Goal: Task Accomplishment & Management: Complete application form

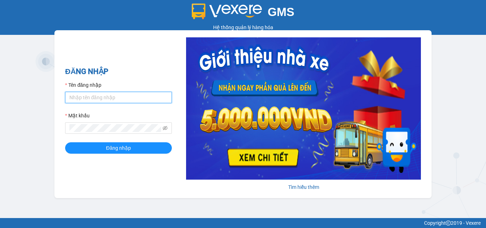
click at [96, 97] on input "Tên đăng nhập" at bounding box center [118, 97] width 107 height 11
click at [99, 95] on input "Tên đăng nhập" at bounding box center [118, 97] width 107 height 11
type input "vexere"
click at [115, 98] on input "vexere" at bounding box center [118, 97] width 107 height 11
drag, startPoint x: 117, startPoint y: 97, endPoint x: 55, endPoint y: 98, distance: 61.5
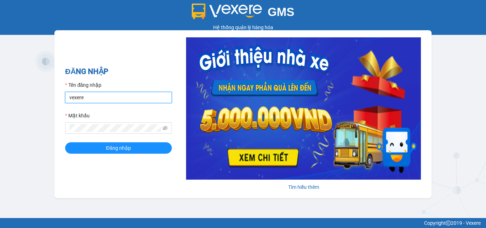
click at [55, 98] on div "ĐĂNG NHẬP Tên đăng nhập vexere Mật khẩu Đăng nhập Tìm hiểu thêm" at bounding box center [242, 114] width 377 height 168
type input "hoangtrang.phucloi"
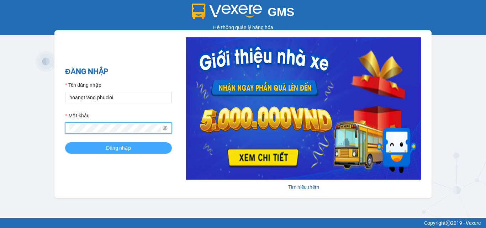
click at [117, 146] on span "Đăng nhập" at bounding box center [118, 148] width 25 height 8
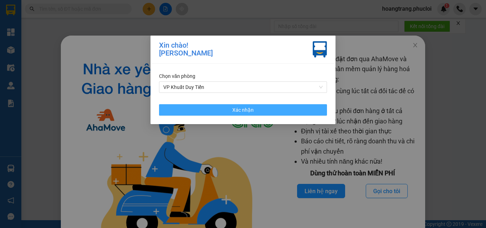
click at [248, 112] on span "Xác nhận" at bounding box center [242, 110] width 21 height 8
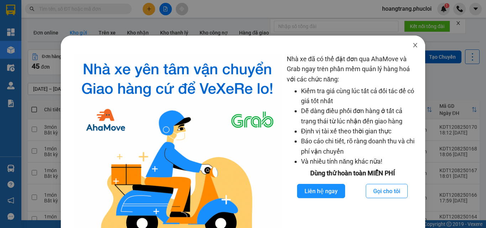
drag, startPoint x: 413, startPoint y: 47, endPoint x: 404, endPoint y: 47, distance: 9.6
click at [413, 46] on icon "close" at bounding box center [415, 45] width 6 height 6
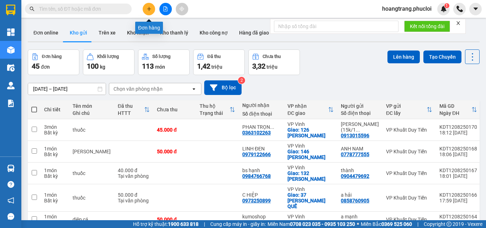
click at [147, 7] on icon "plus" at bounding box center [148, 8] width 5 height 5
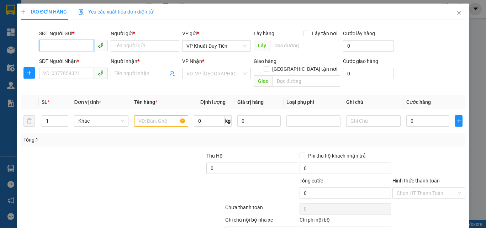
click at [62, 43] on input "SĐT Người Gửi *" at bounding box center [66, 45] width 55 height 11
type input "0964195725"
click at [80, 62] on div "0964195725 - Chị Huyền" at bounding box center [78, 60] width 70 height 8
type input "Chị Huyền"
type input "0964195725"
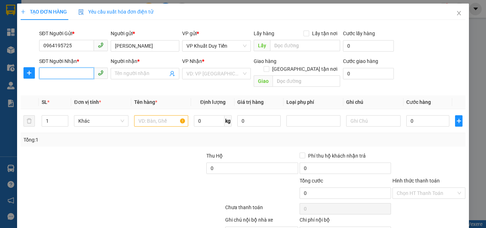
click at [65, 72] on input "SĐT Người Nhận *" at bounding box center [66, 73] width 55 height 11
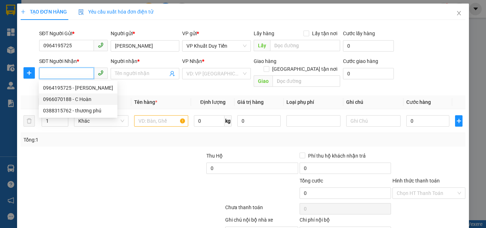
click at [52, 97] on div "0966070188 - C Hoàn" at bounding box center [78, 99] width 70 height 8
type input "0966070188"
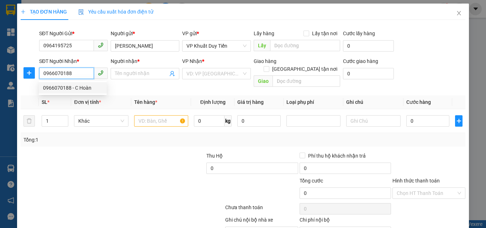
type input "C Hoàn"
checkbox input "true"
type input "CC Phú Mỹ Trung, 3 Mai Hắc Đế"
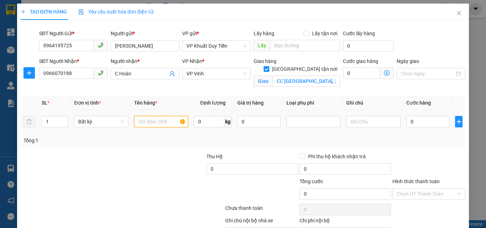
click at [146, 120] on input "text" at bounding box center [161, 121] width 54 height 11
click at [53, 124] on input "1" at bounding box center [55, 121] width 26 height 11
type input "2"
click at [142, 125] on input "text" at bounding box center [161, 121] width 54 height 11
click at [154, 120] on input "su" at bounding box center [161, 121] width 54 height 11
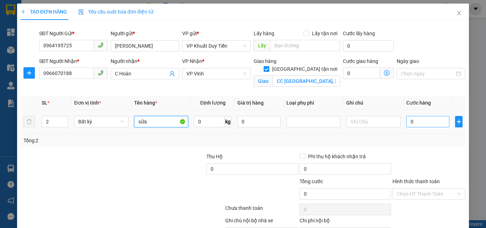
type input "sữa"
click at [367, 121] on input "0" at bounding box center [427, 121] width 43 height 11
type input "6"
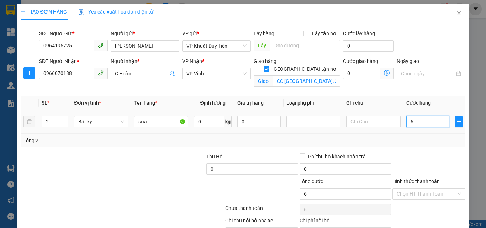
type input "60"
type input "600"
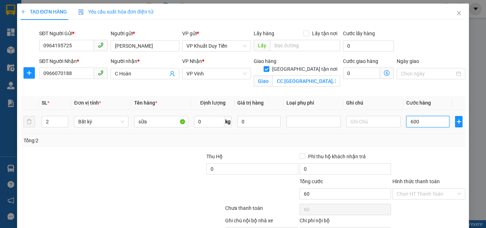
type input "600"
type input "6.000"
type input "60.000"
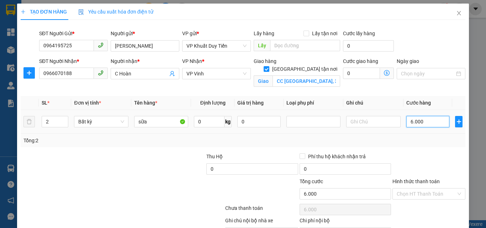
type input "60.000"
click at [367, 181] on label "Hình thức thanh toán" at bounding box center [415, 181] width 47 height 6
click at [367, 188] on input "Hình thức thanh toán" at bounding box center [425, 193] width 59 height 11
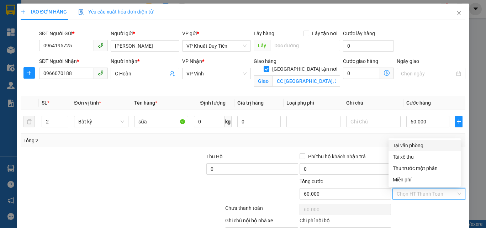
click at [367, 146] on div "Tại văn phòng" at bounding box center [425, 146] width 64 height 8
type input "0"
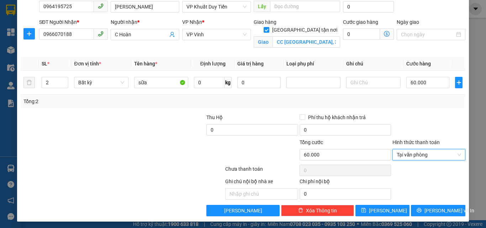
scroll to position [41, 0]
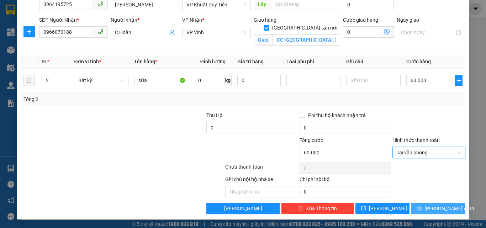
click at [367, 207] on button "Lưu và In" at bounding box center [438, 208] width 54 height 11
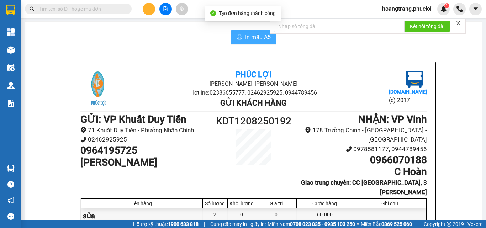
click at [258, 36] on span "In mẫu A5" at bounding box center [258, 37] width 26 height 9
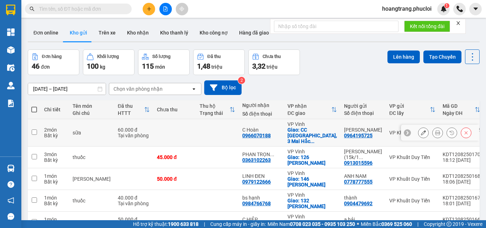
click at [367, 132] on icon at bounding box center [437, 132] width 5 height 5
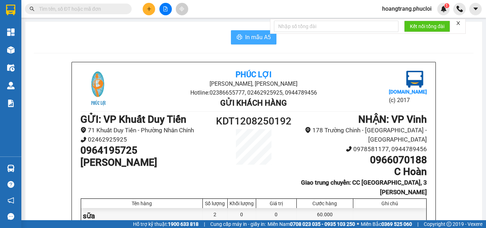
click at [250, 40] on span "In mẫu A5" at bounding box center [258, 37] width 26 height 9
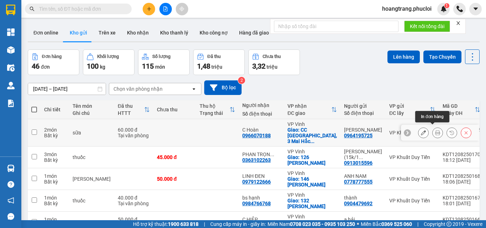
click at [367, 130] on icon at bounding box center [437, 132] width 5 height 5
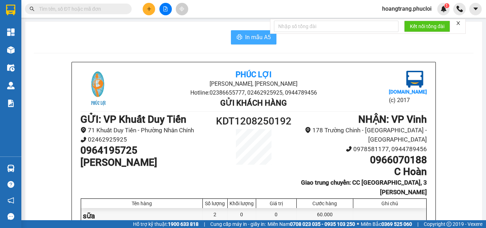
click at [254, 36] on span "In mẫu A5" at bounding box center [258, 37] width 26 height 9
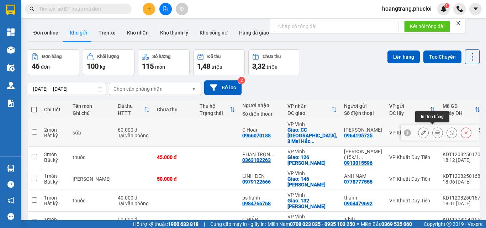
click at [367, 131] on icon at bounding box center [437, 132] width 5 height 5
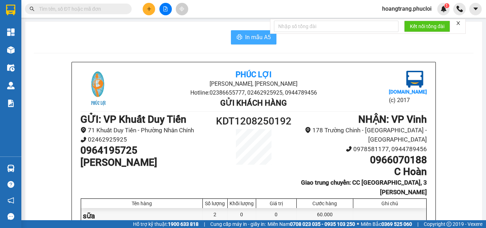
click at [251, 39] on span "In mẫu A5" at bounding box center [258, 37] width 26 height 9
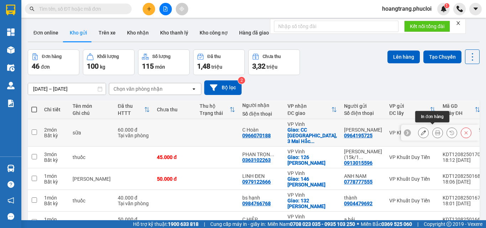
click at [367, 131] on icon at bounding box center [437, 132] width 5 height 5
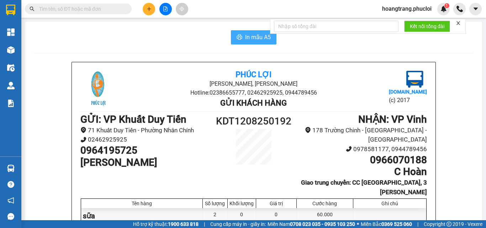
click at [251, 41] on span "In mẫu A5" at bounding box center [258, 37] width 26 height 9
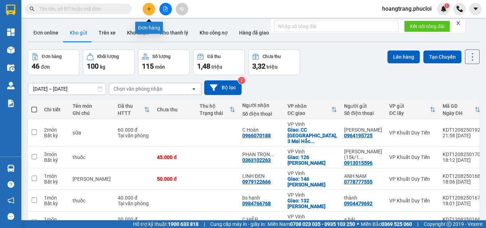
click at [149, 7] on icon "plus" at bounding box center [149, 9] width 0 height 4
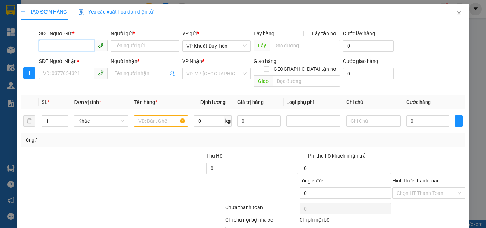
click at [73, 48] on input "SĐT Người Gửi *" at bounding box center [66, 45] width 55 height 11
click at [61, 47] on input "SĐT Người Gửi *" at bounding box center [66, 45] width 55 height 11
click at [100, 63] on div "0983830880 - ANH TRUNG OREJNI" at bounding box center [82, 60] width 78 height 8
type input "0983830880"
type input "ANH TRUNG OREJNI"
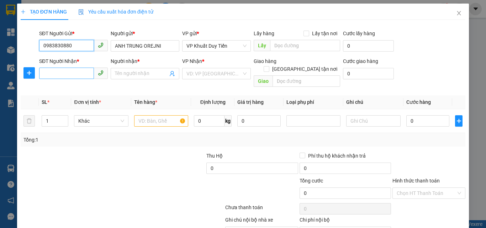
type input "0983830880"
click at [63, 75] on input "SĐT Người Nhận *" at bounding box center [66, 73] width 55 height 11
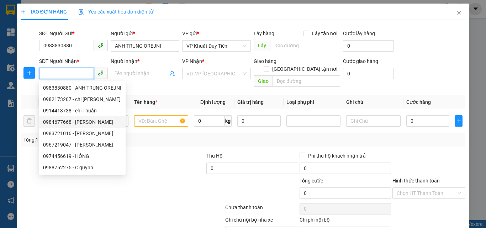
click at [57, 124] on div "0984677668 - Hà Như Ý" at bounding box center [82, 122] width 78 height 8
type input "0984677668"
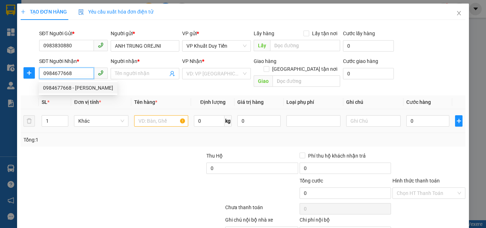
type input "Hà Như Ý"
checkbox input "true"
type input "số nhà 11 ngách 22 ngõ 111 phạm đình toái"
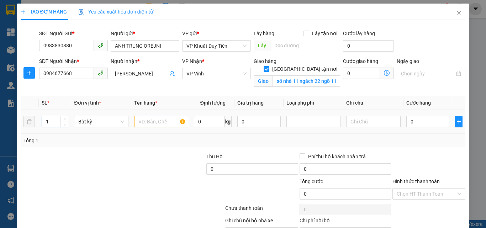
click at [48, 124] on input "1" at bounding box center [55, 121] width 26 height 11
type input "3"
click at [136, 122] on input "text" at bounding box center [161, 121] width 54 height 11
type input "nước lau sàn"
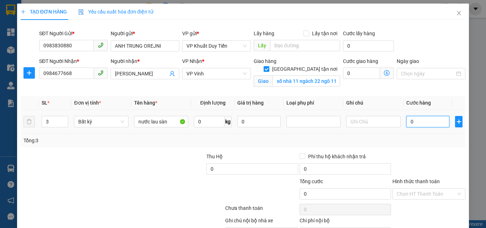
click at [367, 124] on input "0" at bounding box center [427, 121] width 43 height 11
type input "9"
type input "90"
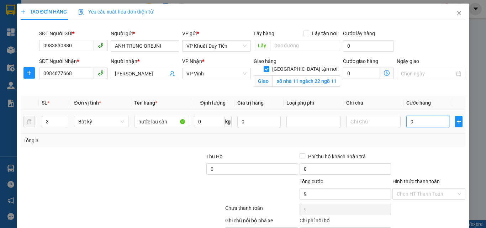
type input "90"
type input "900"
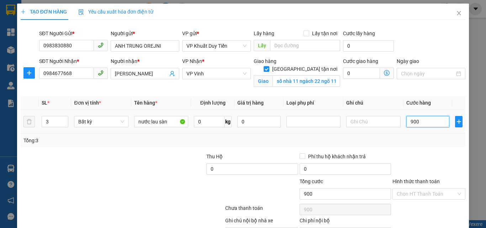
type input "9.000"
type input "90.000"
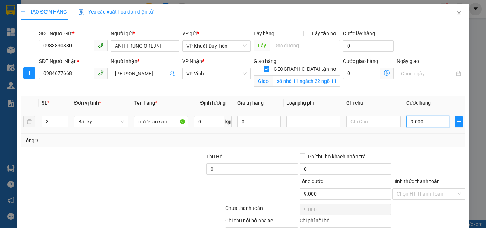
type input "90.000"
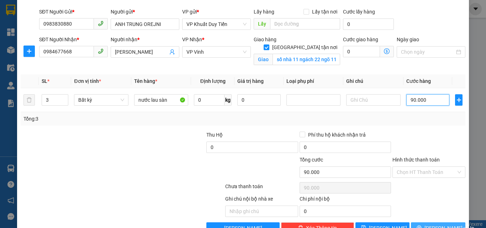
scroll to position [41, 0]
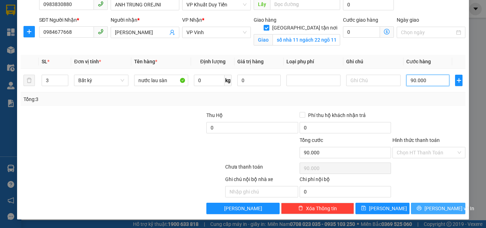
type input "90.000"
click at [367, 206] on button "Lưu và In" at bounding box center [438, 208] width 54 height 11
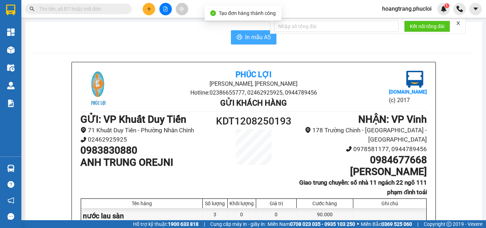
click at [252, 37] on span "In mẫu A5" at bounding box center [258, 37] width 26 height 9
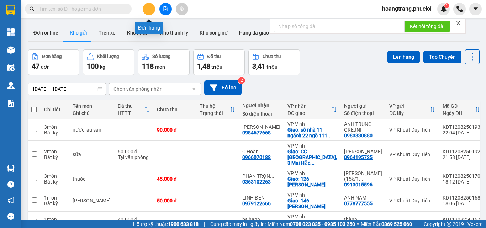
click at [151, 8] on icon "plus" at bounding box center [148, 8] width 5 height 5
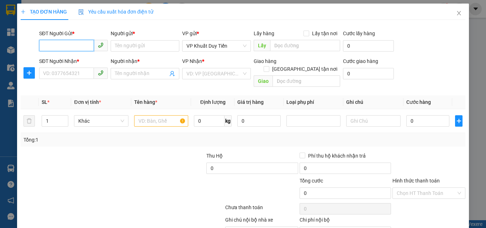
click at [69, 44] on input "SĐT Người Gửi *" at bounding box center [66, 45] width 55 height 11
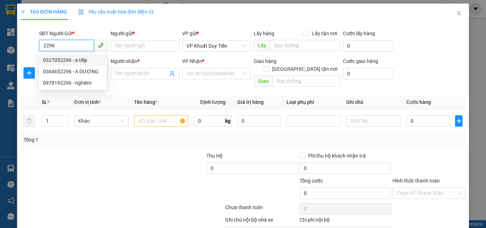
click at [65, 59] on div "0327052296 - a tiếp" at bounding box center [72, 60] width 59 height 8
type input "0327052296"
type input "a tiếp"
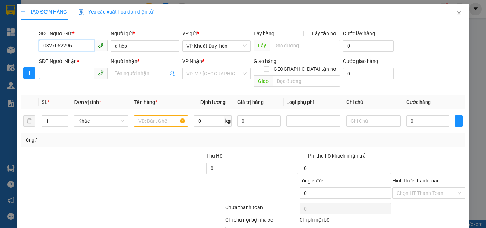
type input "0327052296"
click at [59, 74] on input "SĐT Người Nhận *" at bounding box center [66, 73] width 55 height 11
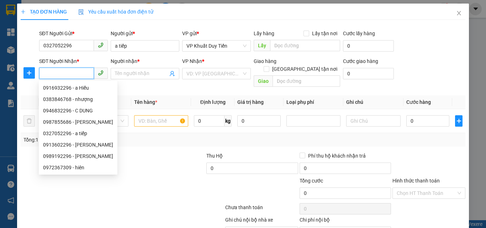
click at [49, 75] on input "SĐT Người Nhận *" at bounding box center [66, 73] width 55 height 11
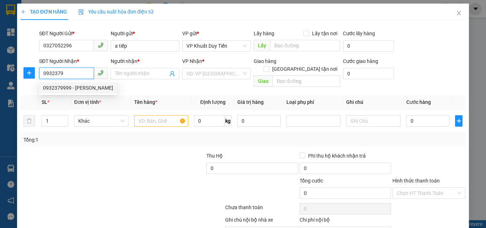
click at [58, 86] on div "0932379999 - khanh linh" at bounding box center [78, 88] width 70 height 8
type input "0932379999"
type input "khanh linh"
checkbox input "true"
type input "31 lê lợi"
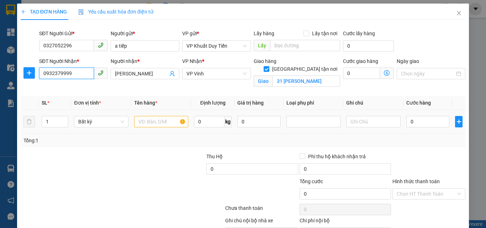
type input "0932379999"
click at [139, 121] on input "text" at bounding box center [161, 121] width 54 height 11
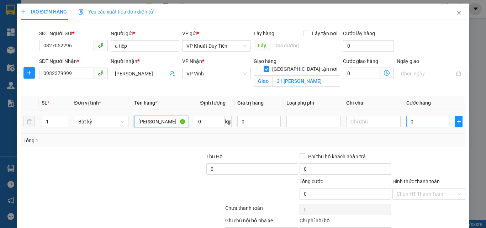
type input "linh kiên"
click at [367, 122] on input "0" at bounding box center [427, 121] width 43 height 11
type input "6"
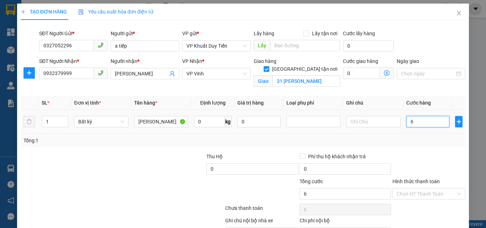
type input "60"
type input "600"
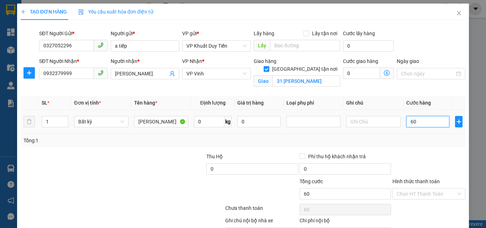
type input "600"
type input "6.000"
type input "60.000"
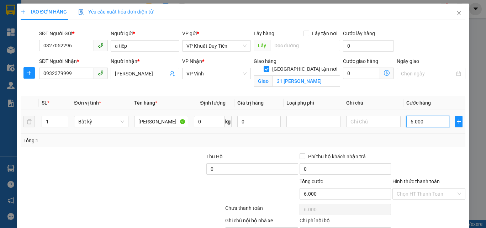
type input "60.000"
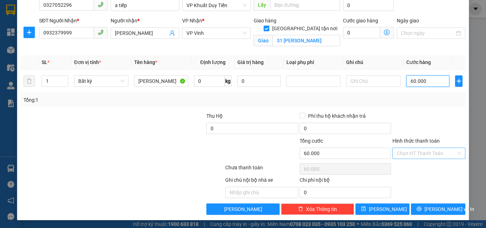
scroll to position [41, 0]
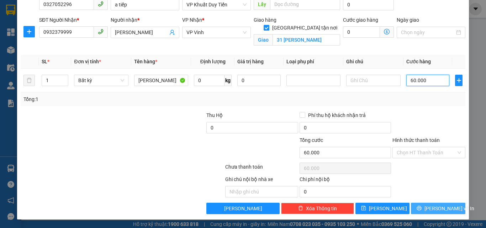
type input "60.000"
click at [367, 205] on span "Lưu và In" at bounding box center [449, 208] width 50 height 8
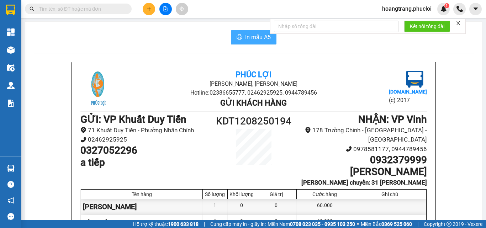
click at [257, 37] on span "In mẫu A5" at bounding box center [258, 37] width 26 height 9
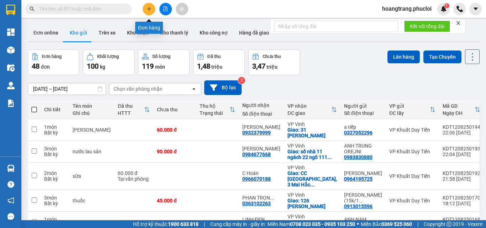
click at [148, 10] on icon "plus" at bounding box center [148, 8] width 5 height 5
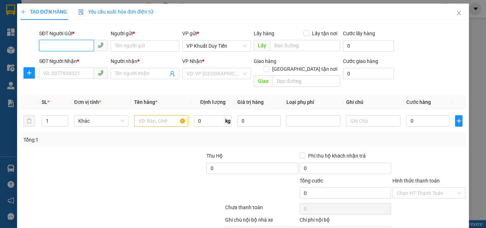
click at [56, 47] on input "SĐT Người Gửi *" at bounding box center [66, 45] width 55 height 11
click at [49, 44] on input "SĐT Người Gửi *" at bounding box center [66, 45] width 55 height 11
click at [39, 70] on input "SĐT Người Nhận *" at bounding box center [66, 73] width 55 height 11
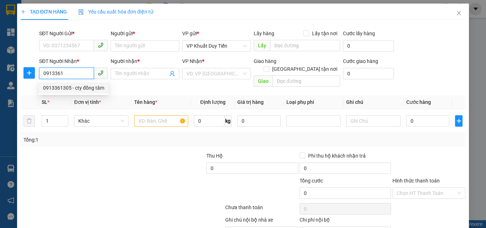
click at [63, 89] on div "0913361305 - cty đồng tâm" at bounding box center [73, 88] width 61 height 8
type input "0913361305"
type input "cty đồng tâm"
checkbox input "true"
type input "37 Lục Niên"
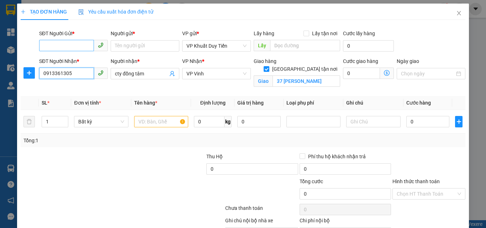
type input "0913361305"
click at [72, 45] on input "SĐT Người Gửi *" at bounding box center [66, 45] width 55 height 11
click at [65, 58] on div "0968295695 - a hiếu" at bounding box center [72, 60] width 59 height 8
type input "0968295695"
type input "a hiếu"
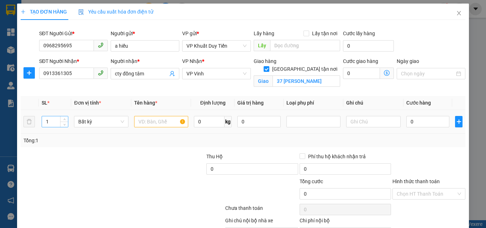
click at [49, 124] on input "1" at bounding box center [55, 121] width 26 height 11
type input "2"
click at [144, 124] on input "text" at bounding box center [161, 121] width 54 height 11
type input "thuốc"
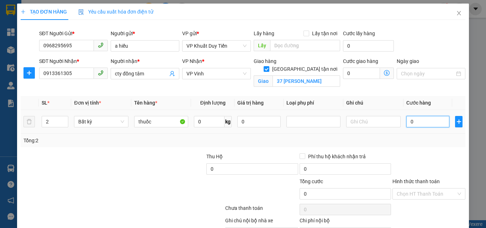
click at [367, 124] on input "0" at bounding box center [427, 121] width 43 height 11
type input "8"
type input "80"
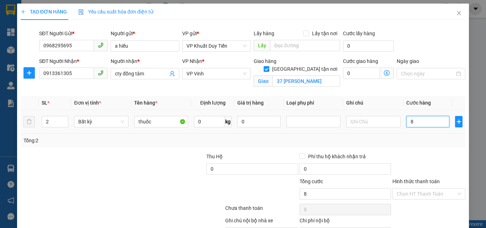
type input "80"
type input "800"
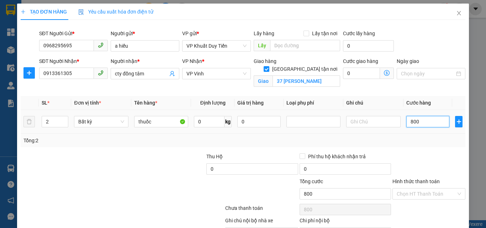
type input "8.000"
type input "80.000"
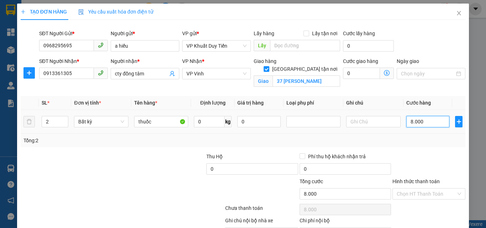
type input "80.000"
click at [367, 181] on label "Hình thức thanh toán" at bounding box center [415, 181] width 47 height 6
click at [367, 188] on input "Hình thức thanh toán" at bounding box center [425, 193] width 59 height 11
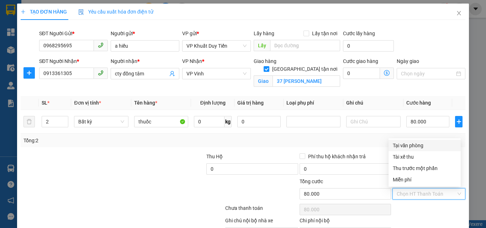
click at [367, 145] on div "Tại văn phòng" at bounding box center [425, 146] width 64 height 8
type input "0"
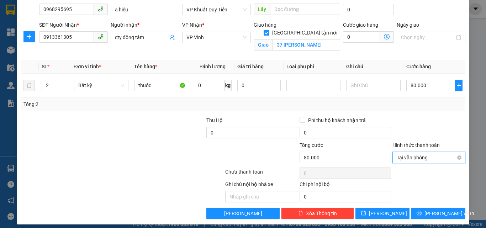
scroll to position [41, 0]
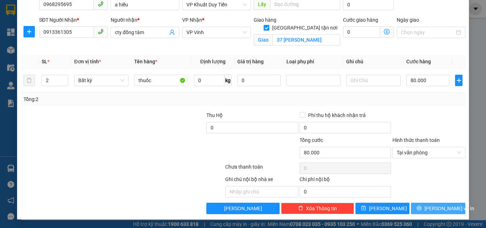
click at [367, 207] on span "Lưu và In" at bounding box center [449, 208] width 50 height 8
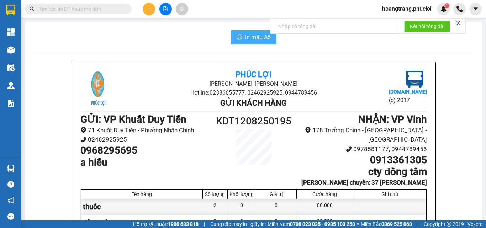
click at [257, 38] on span "In mẫu A5" at bounding box center [258, 37] width 26 height 9
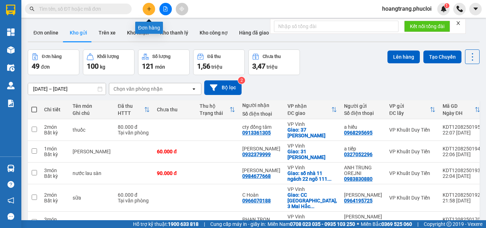
click at [149, 12] on button at bounding box center [149, 9] width 12 height 12
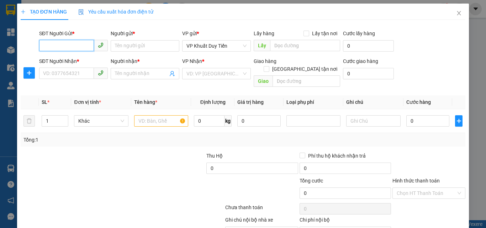
click at [76, 47] on input "SĐT Người Gửi *" at bounding box center [66, 45] width 55 height 11
click at [65, 58] on div "0986864400 - chị phượng" at bounding box center [72, 60] width 59 height 8
type input "0986864400"
type input "chị phượng"
type input "0986864400"
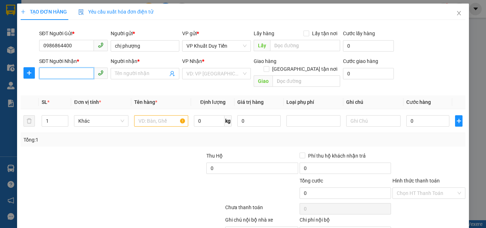
click at [60, 70] on input "SĐT Người Nhận *" at bounding box center [66, 73] width 55 height 11
click at [53, 99] on div "0986864400 - chị phượng" at bounding box center [78, 99] width 71 height 8
type input "0986864400"
type input "chị phượng"
click at [74, 74] on input "0986864400" at bounding box center [66, 73] width 55 height 11
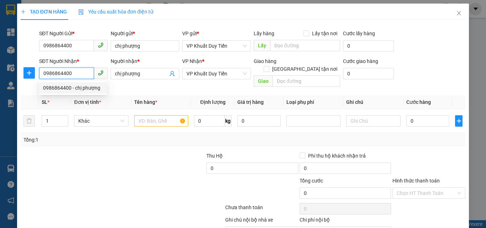
click at [82, 69] on input "0986864400" at bounding box center [66, 73] width 55 height 11
type input "0"
click at [70, 86] on div "0918656981 - A TUẤN THU BÁO" at bounding box center [78, 88] width 71 height 8
type input "0918656981"
type input "A TUẤN THU BÁO"
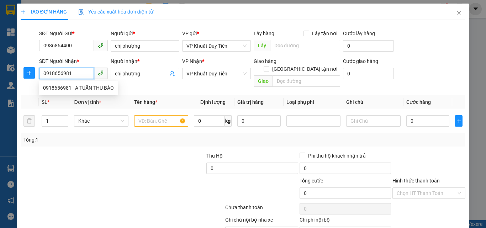
checkbox input "true"
type input "so 1 duong le ninh"
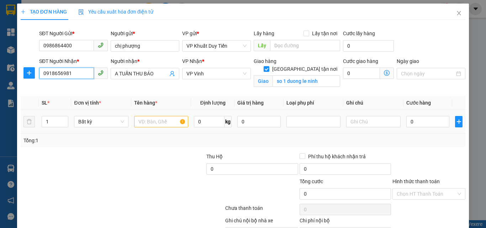
type input "0918656981"
click at [144, 122] on input "text" at bounding box center [161, 121] width 54 height 11
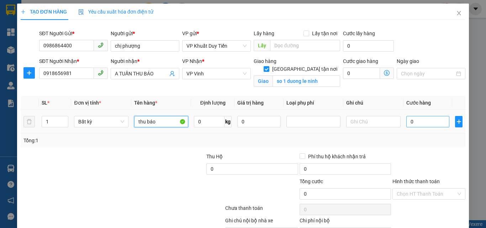
type input "thu báo"
click at [367, 124] on input "0" at bounding box center [427, 121] width 43 height 11
type input "3"
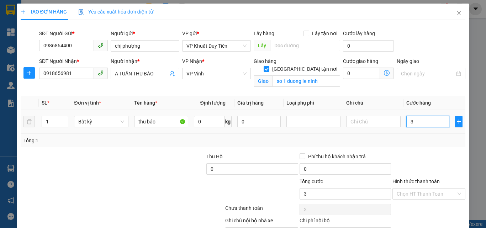
type input "30"
type input "300"
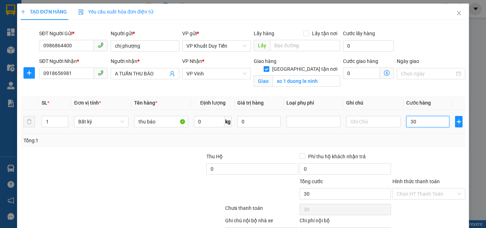
type input "300"
type input "3.000"
type input "30.000"
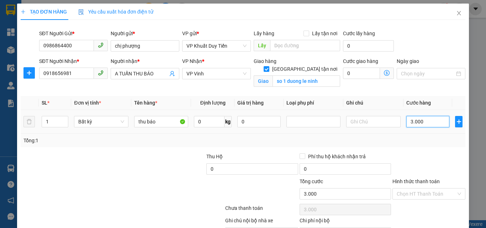
type input "30.000"
click at [367, 182] on label "Hình thức thanh toán" at bounding box center [415, 181] width 47 height 6
click at [367, 188] on input "Hình thức thanh toán" at bounding box center [425, 193] width 59 height 11
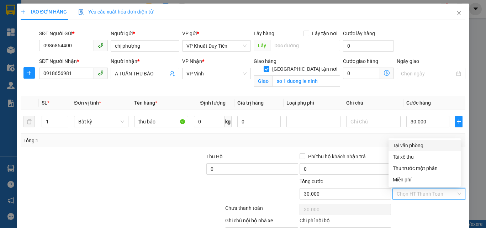
click at [367, 146] on div "Tại văn phòng" at bounding box center [425, 146] width 64 height 8
type input "0"
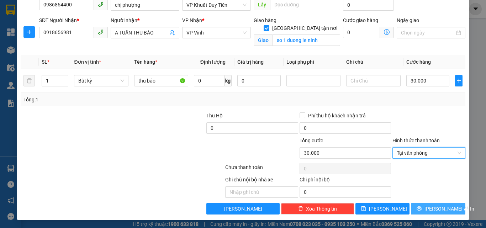
scroll to position [41, 0]
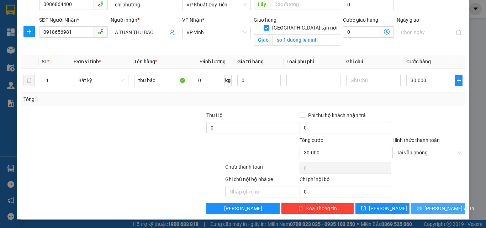
click at [367, 206] on span "Lưu và In" at bounding box center [449, 208] width 50 height 8
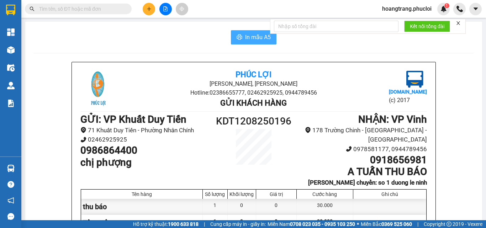
click at [252, 35] on span "In mẫu A5" at bounding box center [258, 37] width 26 height 9
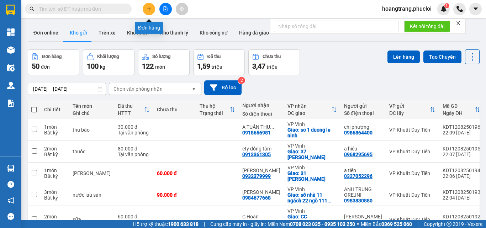
click at [151, 8] on icon "plus" at bounding box center [148, 8] width 5 height 5
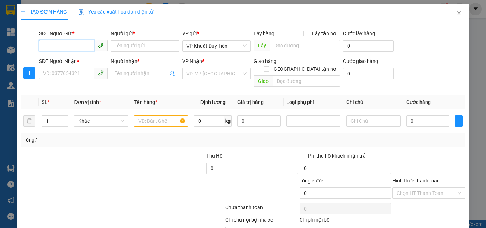
click at [48, 44] on input "SĐT Người Gửi *" at bounding box center [66, 45] width 55 height 11
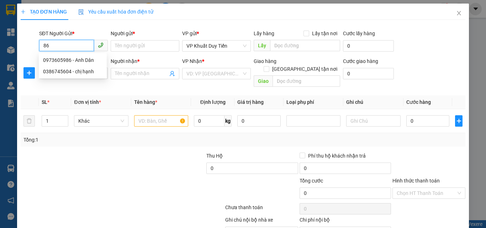
type input "8"
click at [53, 61] on div "0974266868 - A Nguyên" at bounding box center [72, 60] width 59 height 8
type input "0974266868"
type input "A Nguyên"
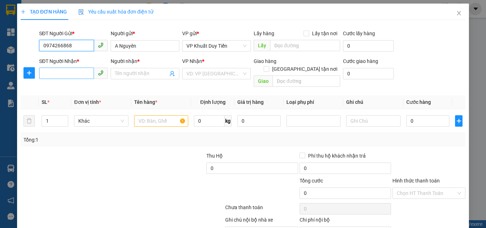
type input "0974266868"
click at [48, 73] on input "SĐT Người Nhận *" at bounding box center [66, 73] width 55 height 11
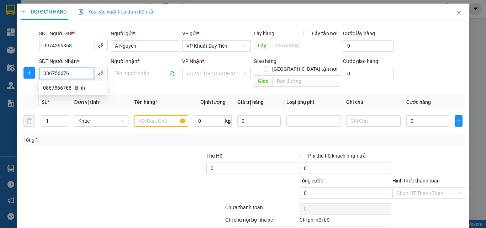
type input "0867566768"
click at [75, 89] on div "0867566768 - Bình" at bounding box center [72, 88] width 59 height 8
type input "Bình"
checkbox input "true"
type input "số 2 đường lê mao"
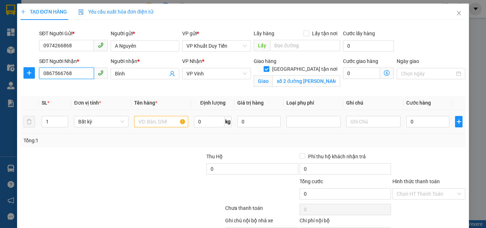
type input "0867566768"
click at [140, 125] on input "text" at bounding box center [161, 121] width 54 height 11
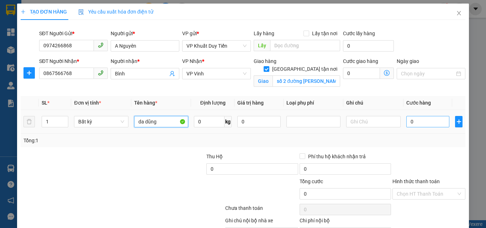
type input "da dũng"
click at [367, 122] on input "0" at bounding box center [427, 121] width 43 height 11
type input "3"
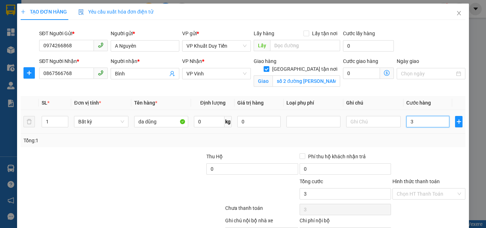
type input "30"
type input "300"
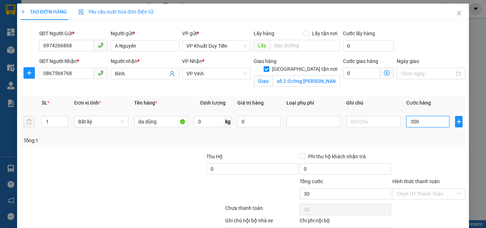
type input "300"
type input "3.000"
type input "30.000"
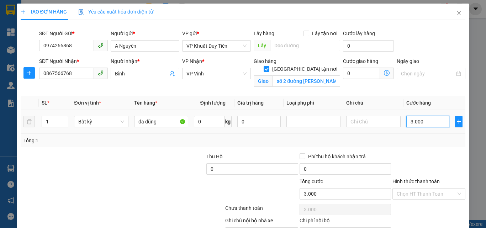
type input "30.000"
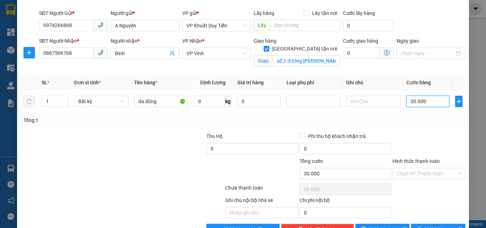
scroll to position [41, 0]
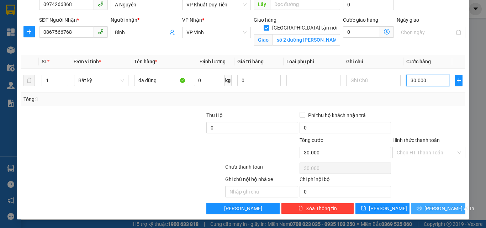
type input "30.000"
click at [367, 207] on span "Lưu và In" at bounding box center [449, 208] width 50 height 8
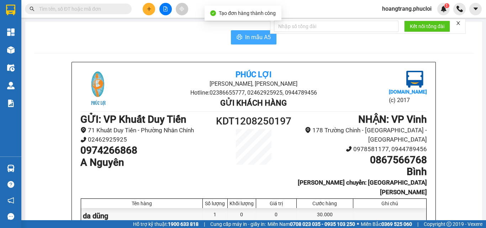
click at [252, 37] on span "In mẫu A5" at bounding box center [258, 37] width 26 height 9
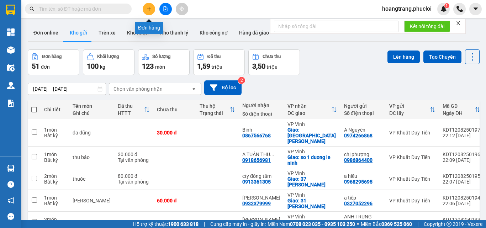
click at [147, 9] on icon "plus" at bounding box center [148, 8] width 5 height 5
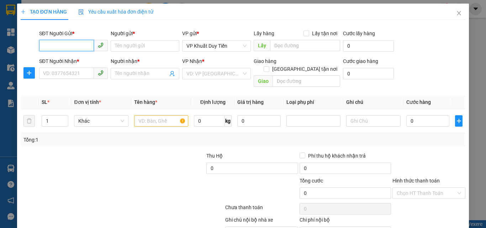
click at [60, 47] on input "SĐT Người Gửi *" at bounding box center [66, 45] width 55 height 11
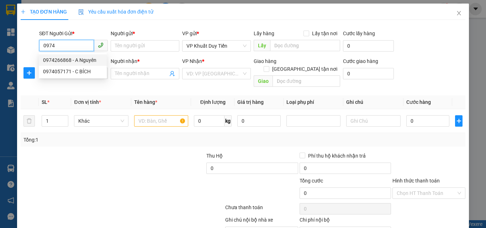
click at [53, 60] on div "0974266868 - A Nguyên" at bounding box center [72, 60] width 59 height 8
type input "0974266868"
type input "A Nguyên"
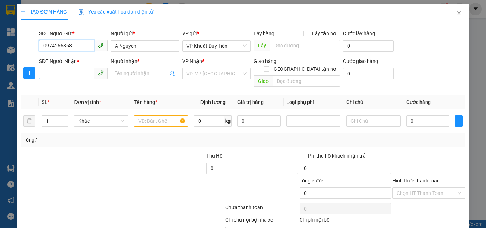
type input "0974266868"
click at [46, 75] on input "SĐT Người Nhận *" at bounding box center [66, 73] width 55 height 11
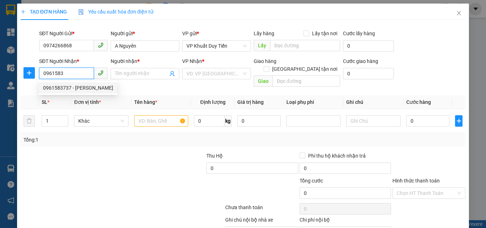
click at [73, 88] on div "0961583737 - HOÀNG TÂM" at bounding box center [78, 88] width 70 height 8
type input "0961583737"
type input "HOÀNG TÂM"
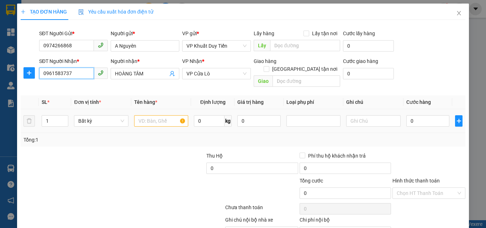
type input "0961583737"
click at [148, 115] on input "text" at bounding box center [161, 120] width 54 height 11
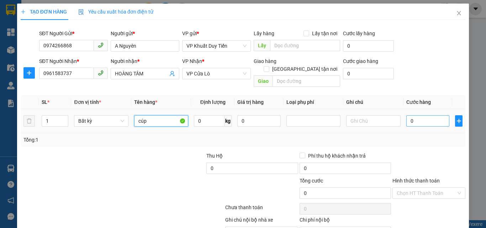
type input "cúp"
click at [367, 115] on input "0" at bounding box center [427, 120] width 43 height 11
type input "3"
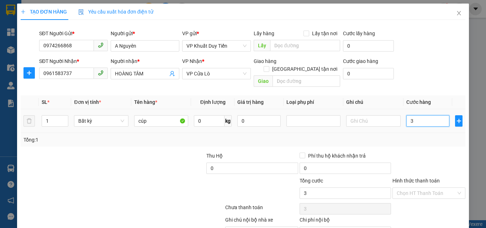
type input "30"
type input "300"
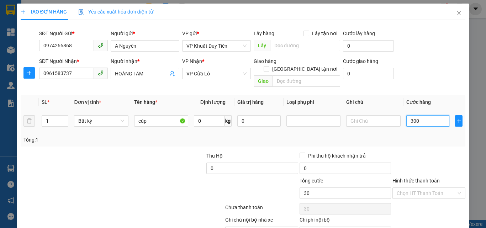
type input "300"
type input "3.000"
type input "30.000"
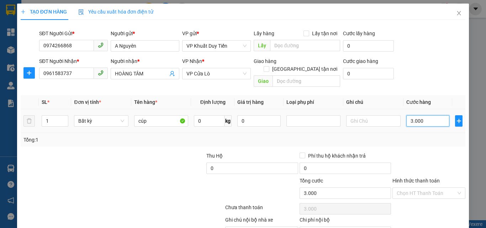
type input "30.000"
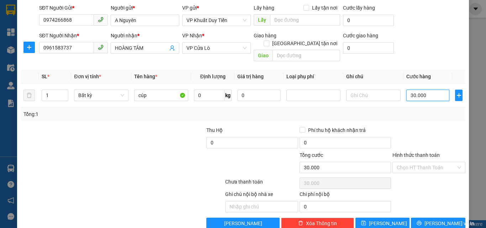
scroll to position [33, 0]
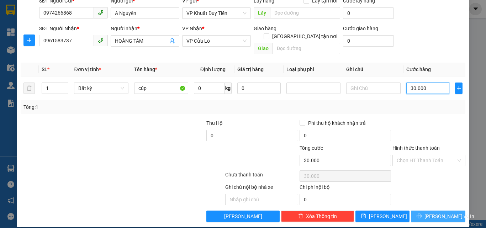
type input "30.000"
click at [367, 210] on button "Lưu và In" at bounding box center [438, 215] width 54 height 11
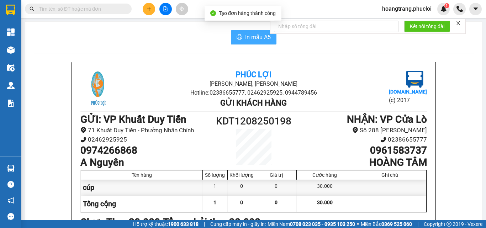
click at [254, 40] on span "In mẫu A5" at bounding box center [258, 37] width 26 height 9
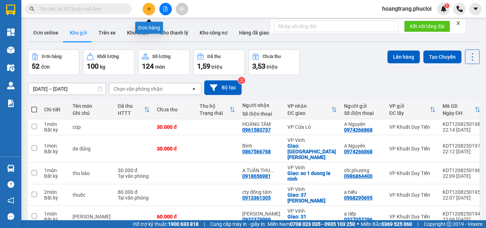
click at [146, 10] on icon "plus" at bounding box center [148, 8] width 5 height 5
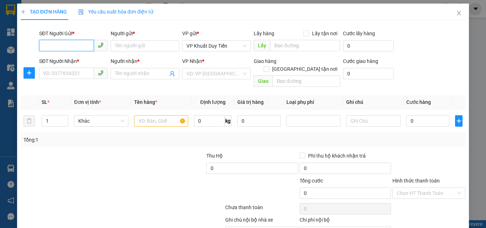
click at [59, 46] on input "SĐT Người Gửi *" at bounding box center [66, 45] width 55 height 11
click at [59, 62] on div "0983914567 - a quang" at bounding box center [72, 60] width 59 height 8
type input "0983914567"
type input "a quang"
type input "0983914567"
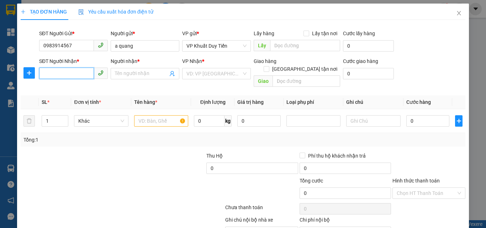
click at [57, 70] on input "SĐT Người Nhận *" at bounding box center [66, 73] width 55 height 11
click at [60, 89] on div "0984381258 - CÔ LAN" at bounding box center [72, 88] width 59 height 8
type input "0984381258"
type input "CÔ LAN"
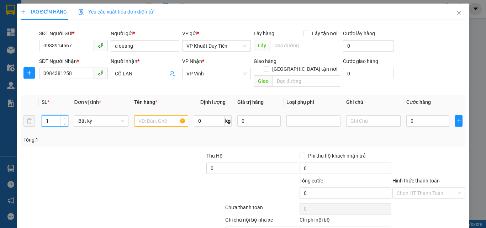
click at [52, 116] on input "1" at bounding box center [55, 121] width 26 height 11
type input "2"
click at [139, 115] on input "text" at bounding box center [161, 120] width 54 height 11
type input "thu báo"
click at [194, 115] on input "0" at bounding box center [209, 120] width 31 height 11
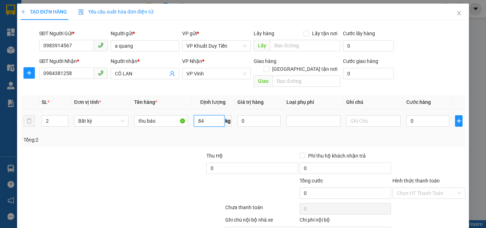
click at [195, 115] on input "84" at bounding box center [209, 120] width 31 height 11
type input "184"
click at [367, 115] on input "0" at bounding box center [427, 120] width 43 height 11
type input "502.000"
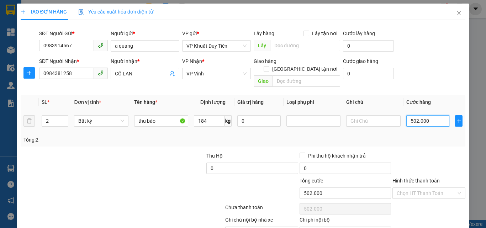
type input "502.000"
type input "50.200"
type input "5.020"
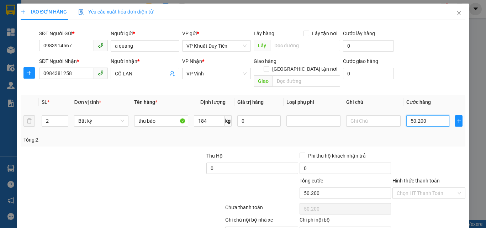
type input "5.020"
type input "502"
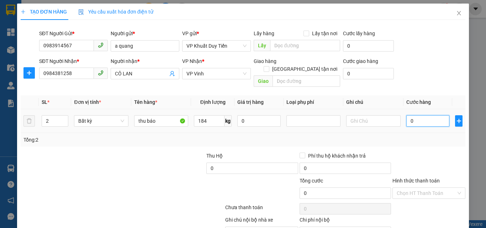
click at [367, 115] on input "0" at bounding box center [427, 120] width 43 height 11
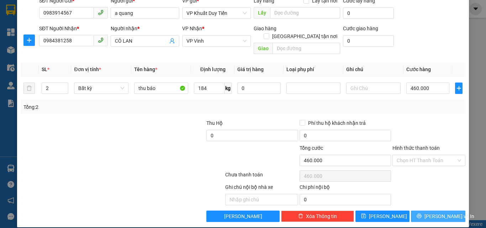
click at [367, 212] on span "Lưu và In" at bounding box center [449, 216] width 50 height 8
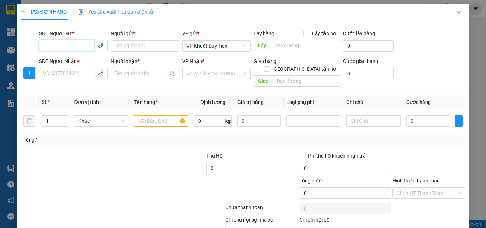
click at [46, 45] on input "SĐT Người Gửi *" at bounding box center [66, 45] width 55 height 11
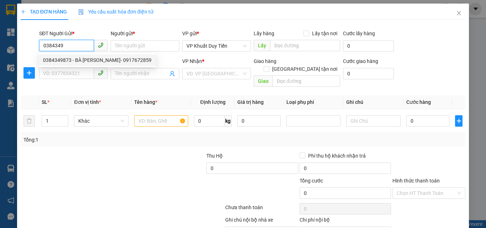
click at [68, 60] on div "0384349873 - BÀ TRÀ- 0917672859" at bounding box center [97, 60] width 108 height 8
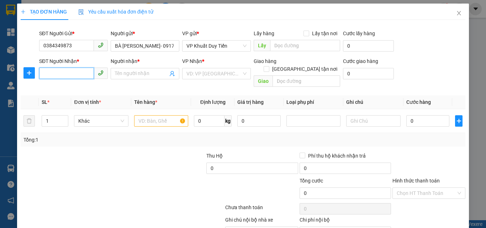
click at [66, 71] on input "SĐT Người Nhận *" at bounding box center [66, 73] width 55 height 11
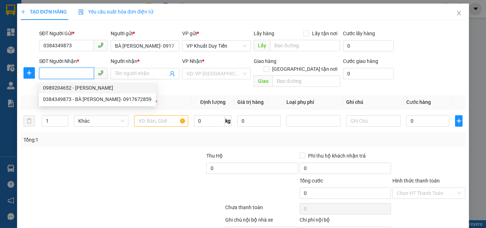
click at [63, 89] on div "0989204652 - c quỳnh" at bounding box center [97, 88] width 108 height 8
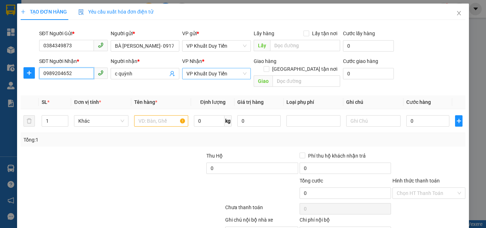
click at [227, 73] on span "VP Khuất Duy Tiến" at bounding box center [216, 73] width 60 height 11
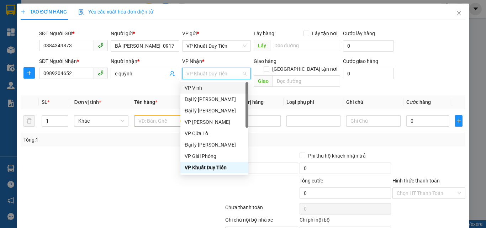
click at [194, 86] on div "VP Vinh" at bounding box center [214, 88] width 59 height 8
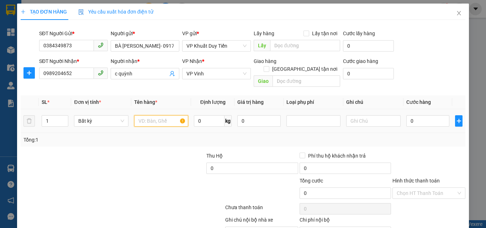
click at [143, 115] on input "text" at bounding box center [161, 120] width 54 height 11
click at [367, 115] on input "0" at bounding box center [427, 120] width 43 height 11
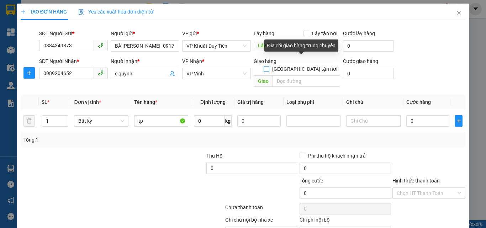
click at [268, 66] on input "Giao tận nơi" at bounding box center [265, 68] width 5 height 5
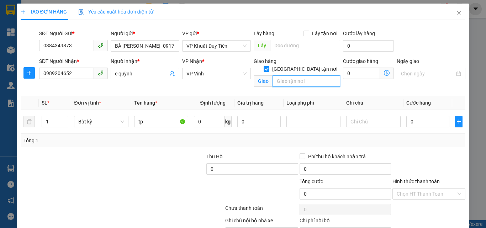
click at [280, 79] on input "text" at bounding box center [306, 80] width 68 height 11
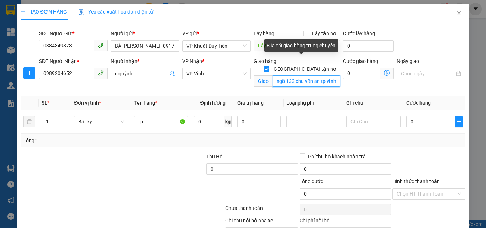
scroll to position [0, 14]
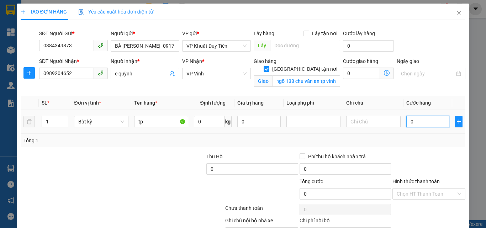
click at [367, 123] on input "0" at bounding box center [427, 121] width 43 height 11
click at [367, 182] on label "Hình thức thanh toán" at bounding box center [415, 181] width 47 height 6
click at [367, 188] on input "Hình thức thanh toán" at bounding box center [425, 193] width 59 height 11
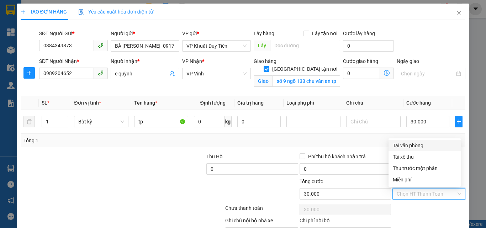
click at [367, 146] on div "Tại văn phòng" at bounding box center [425, 146] width 64 height 8
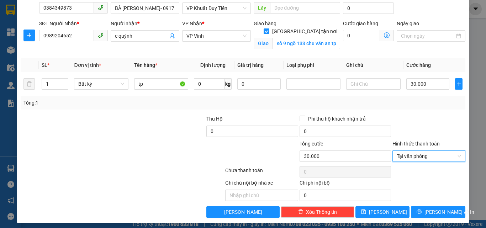
scroll to position [41, 0]
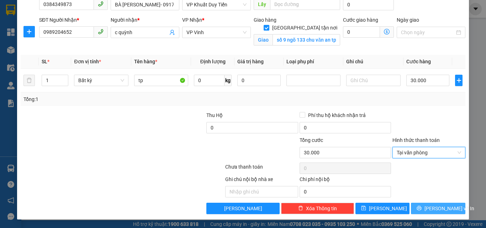
click at [367, 208] on span "Lưu và In" at bounding box center [449, 208] width 50 height 8
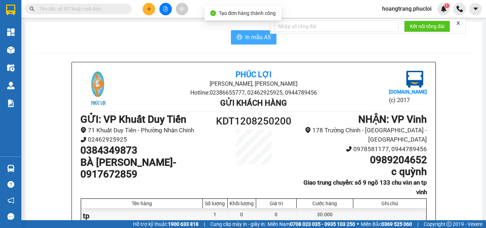
click at [257, 36] on span "In mẫu A5" at bounding box center [258, 37] width 26 height 9
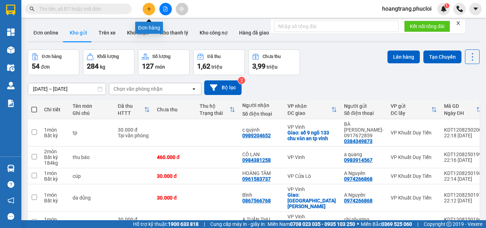
click at [150, 10] on icon "plus" at bounding box center [148, 8] width 5 height 5
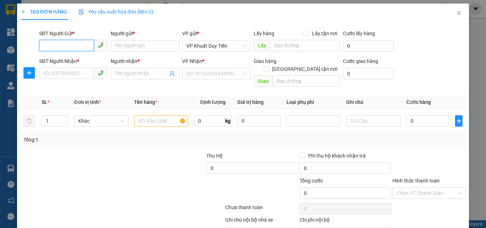
click at [74, 47] on input "SĐT Người Gửi *" at bounding box center [66, 45] width 55 height 11
click at [63, 58] on div "0977736062 - Anh quang" at bounding box center [78, 60] width 70 height 8
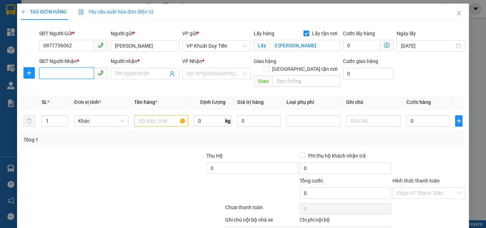
click at [62, 70] on input "SĐT Người Nhận *" at bounding box center [66, 73] width 55 height 11
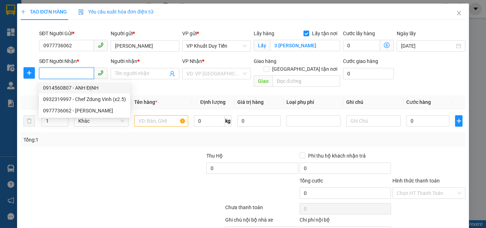
click at [54, 86] on div "0914560807 - ANH ĐỊNH" at bounding box center [84, 88] width 83 height 8
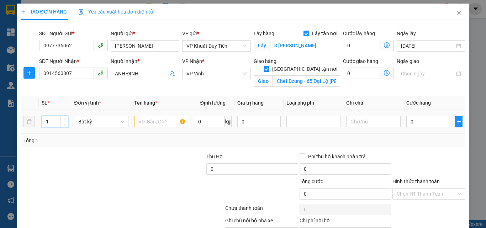
click at [50, 122] on input "1" at bounding box center [55, 121] width 26 height 11
click at [138, 116] on input "text" at bounding box center [161, 121] width 54 height 11
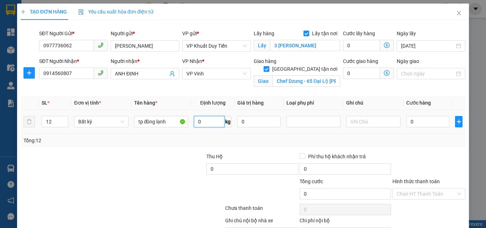
click at [194, 121] on input "0" at bounding box center [209, 121] width 31 height 11
click at [367, 120] on input "0" at bounding box center [427, 121] width 43 height 11
click at [367, 121] on input "1.132.000" at bounding box center [427, 121] width 43 height 11
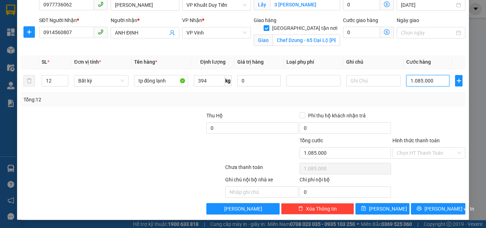
scroll to position [41, 0]
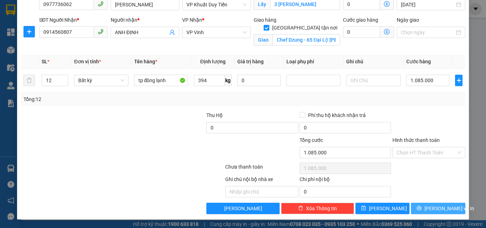
click at [367, 208] on span "Lưu và In" at bounding box center [449, 208] width 50 height 8
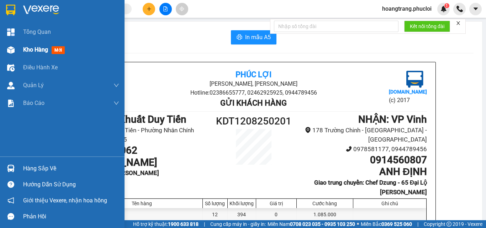
click at [32, 49] on span "Kho hàng" at bounding box center [35, 49] width 25 height 7
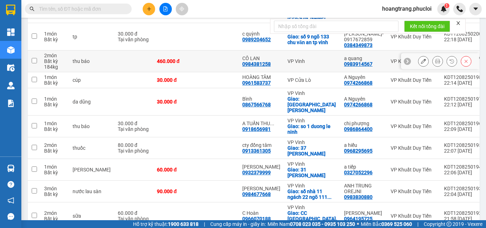
scroll to position [131, 0]
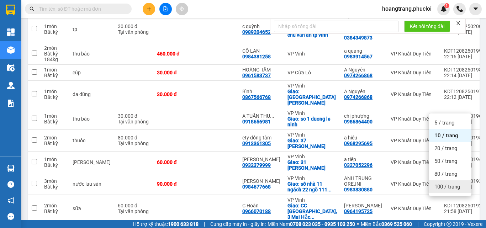
click at [367, 186] on span "100 / trang" at bounding box center [447, 186] width 26 height 7
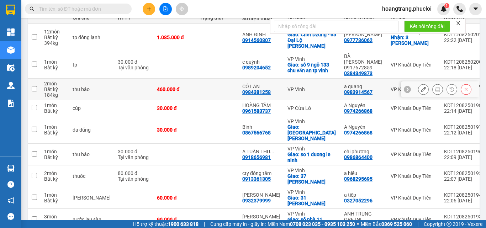
scroll to position [0, 0]
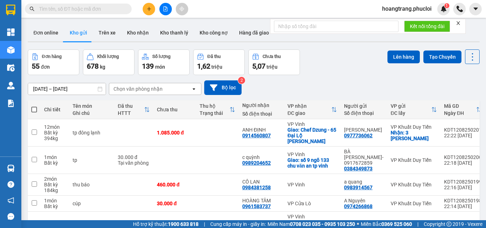
click at [32, 109] on span at bounding box center [34, 110] width 6 height 6
click at [34, 106] on input "checkbox" at bounding box center [34, 106] width 0 height 0
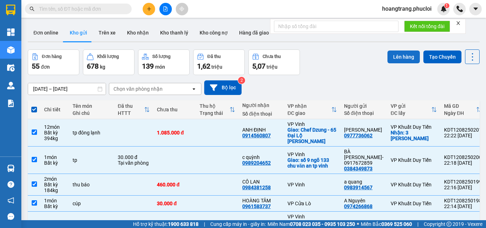
click at [367, 58] on button "Lên hàng" at bounding box center [403, 56] width 32 height 13
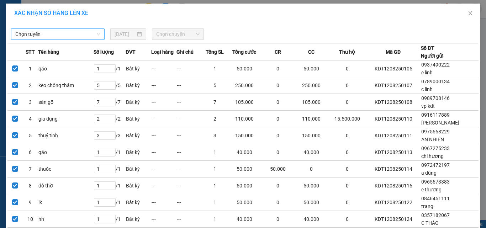
click at [33, 36] on span "Chọn tuyến" at bounding box center [57, 34] width 85 height 11
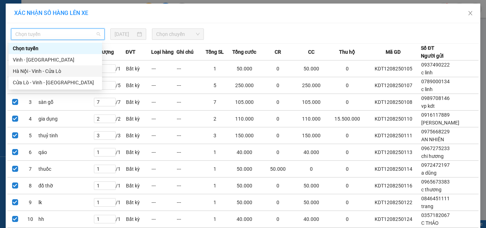
click at [20, 72] on div "Hà Nội - Vinh - Cửa Lò" at bounding box center [55, 71] width 85 height 8
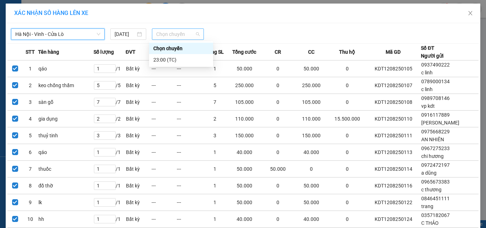
click at [157, 32] on span "Chọn chuyến" at bounding box center [178, 34] width 44 height 11
click at [161, 56] on div "23:00 (TC)" at bounding box center [180, 60] width 55 height 8
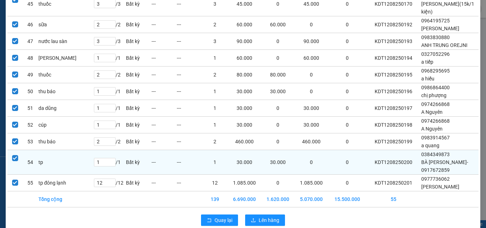
scroll to position [859, 0]
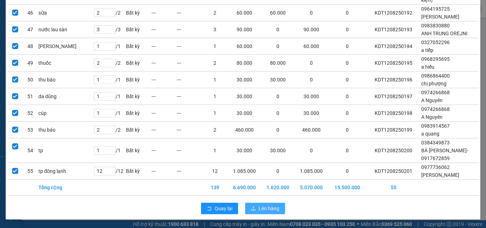
click at [264, 206] on span "Lên hàng" at bounding box center [268, 208] width 21 height 8
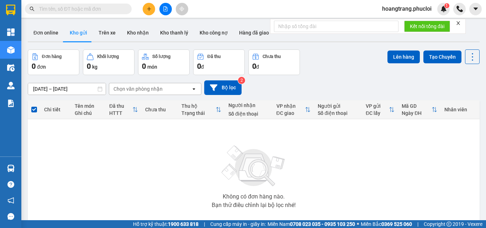
click at [367, 24] on icon "close" at bounding box center [458, 23] width 4 height 4
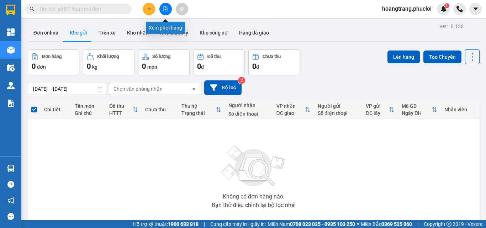
click at [162, 6] on button at bounding box center [165, 9] width 12 height 12
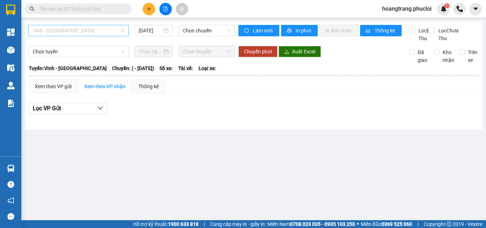
click at [78, 32] on span "Vinh - Hà Tĩnh" at bounding box center [79, 30] width 92 height 11
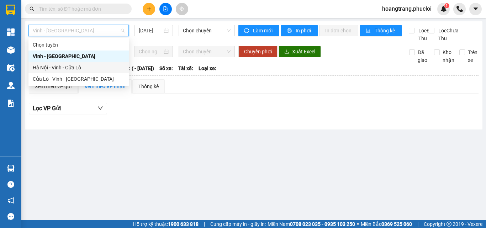
click at [60, 65] on div "Hà Nội - Vinh - Cửa Lò" at bounding box center [79, 68] width 92 height 8
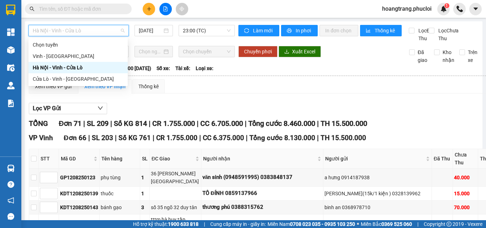
click at [96, 30] on span "Hà Nội - Vinh - Cửa Lò" at bounding box center [79, 30] width 92 height 11
click at [54, 79] on div "Cửa Lò - Vinh - Hà Nội" at bounding box center [78, 79] width 91 height 8
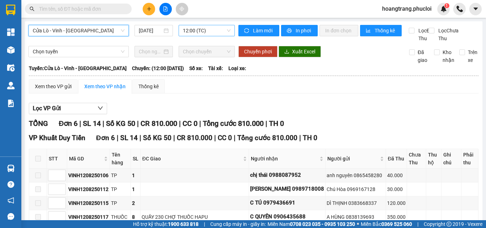
click at [216, 26] on span "12:00 (TC)" at bounding box center [207, 30] width 48 height 11
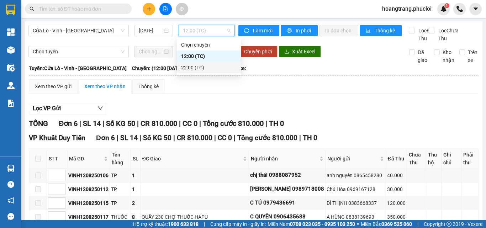
click at [197, 65] on div "22:00 (TC)" at bounding box center [208, 68] width 55 height 8
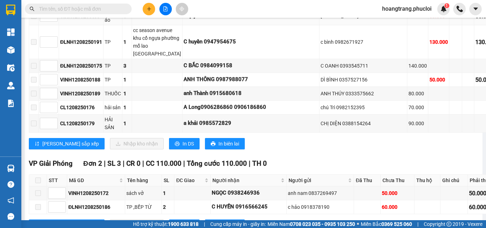
scroll to position [398, 0]
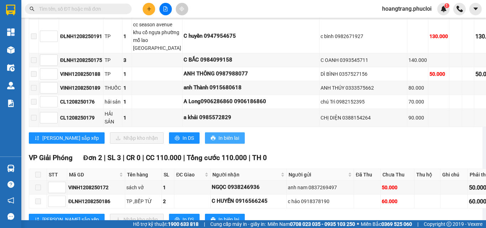
click at [218, 134] on span "In biên lai" at bounding box center [228, 138] width 21 height 8
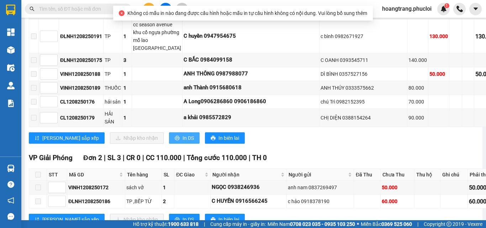
click at [182, 134] on span "In DS" at bounding box center [187, 138] width 11 height 8
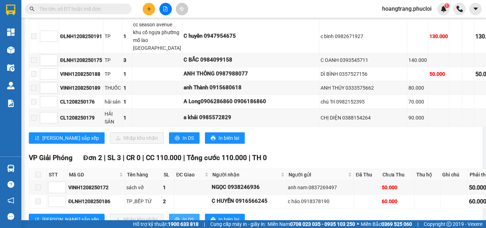
click at [182, 215] on span "In DS" at bounding box center [187, 219] width 11 height 8
click at [169, 214] on button "In DS" at bounding box center [184, 219] width 31 height 11
click at [182, 134] on span "In DS" at bounding box center [187, 138] width 11 height 8
click at [218, 134] on span "In biên lai" at bounding box center [228, 138] width 21 height 8
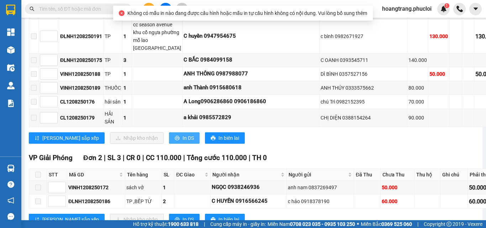
click at [182, 134] on span "In DS" at bounding box center [187, 138] width 11 height 8
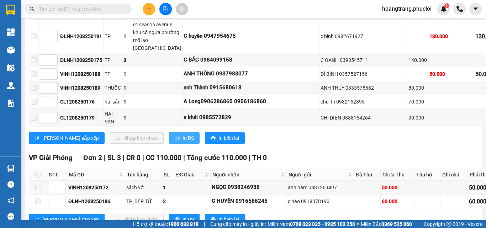
click at [182, 134] on span "In DS" at bounding box center [187, 138] width 11 height 8
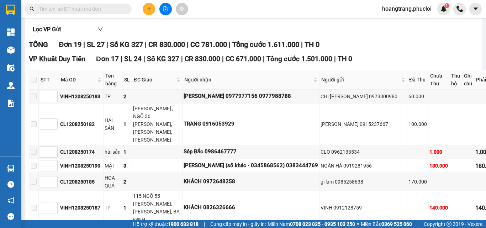
scroll to position [71, 0]
